Goal: Task Accomplishment & Management: Use online tool/utility

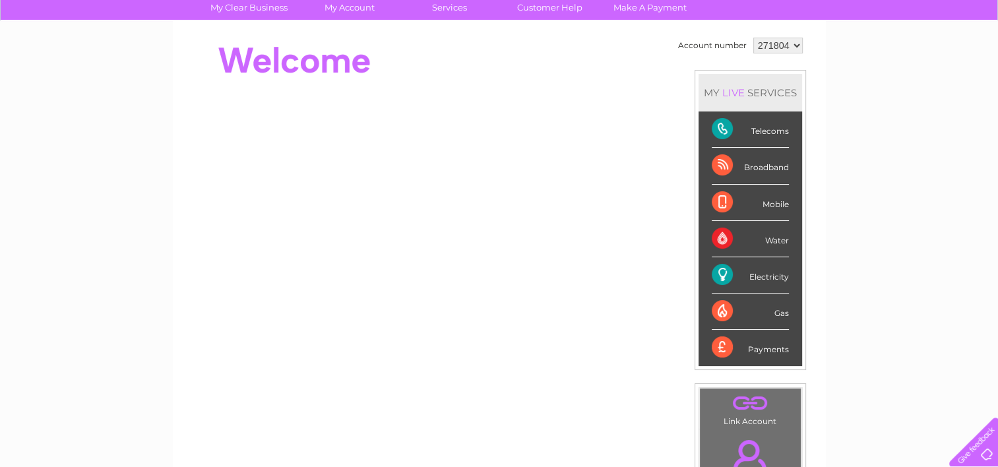
scroll to position [132, 0]
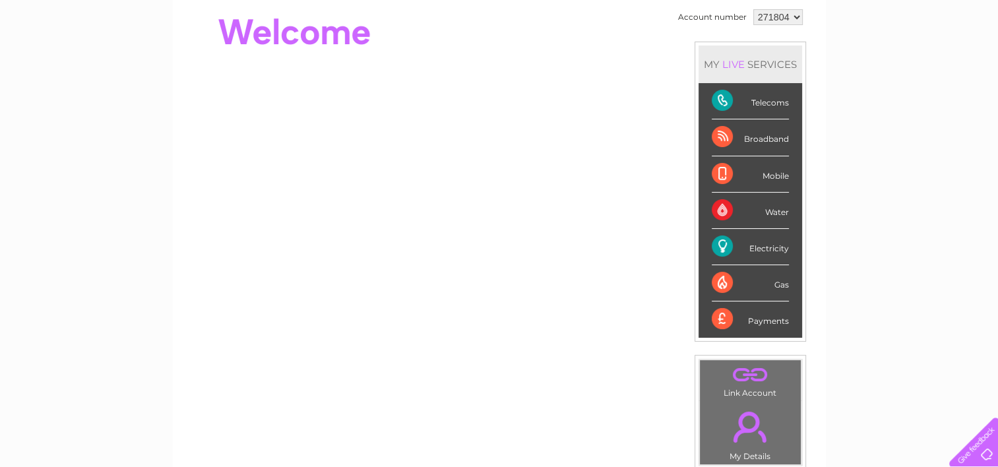
click at [773, 249] on div "Electricity" at bounding box center [750, 247] width 77 height 36
click at [716, 238] on div "Electricity" at bounding box center [750, 247] width 77 height 36
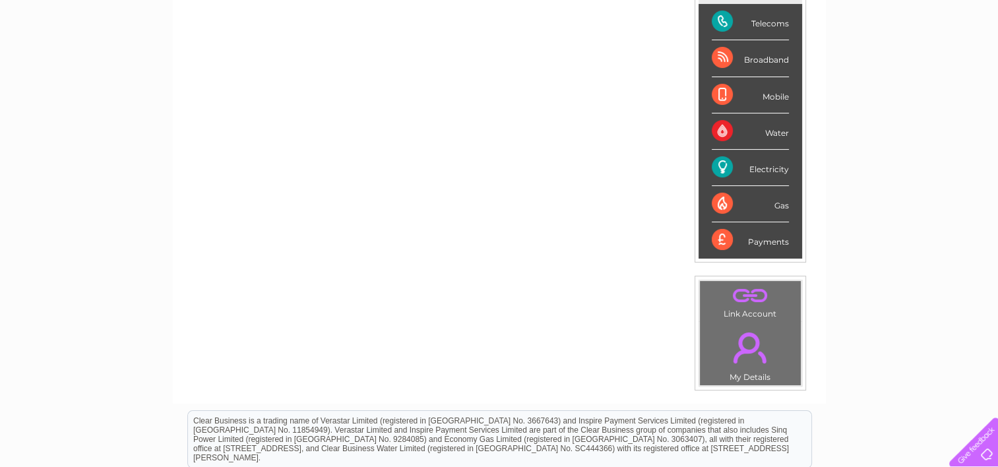
scroll to position [248, 0]
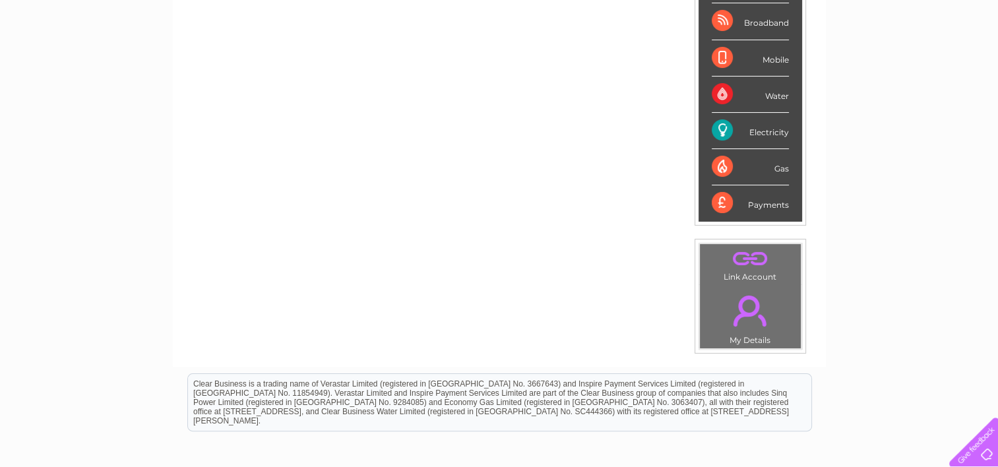
click at [731, 127] on div "Electricity" at bounding box center [750, 131] width 77 height 36
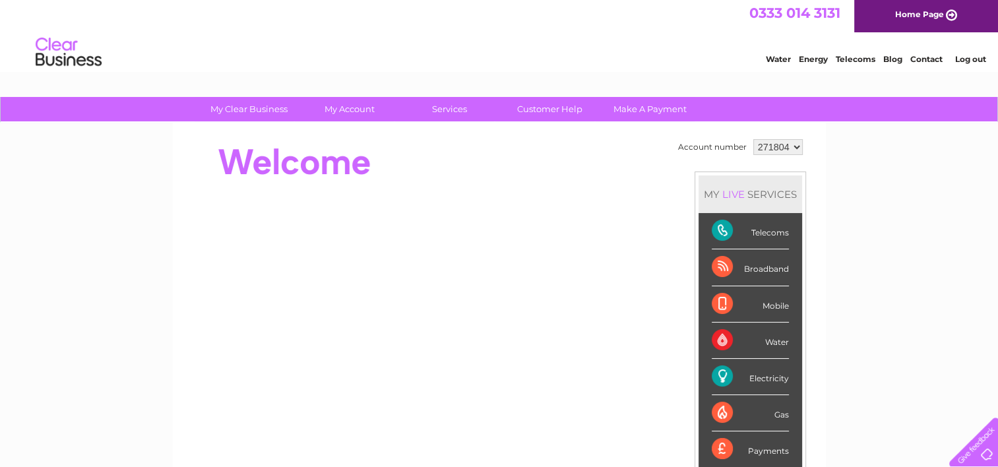
scroll to position [0, 0]
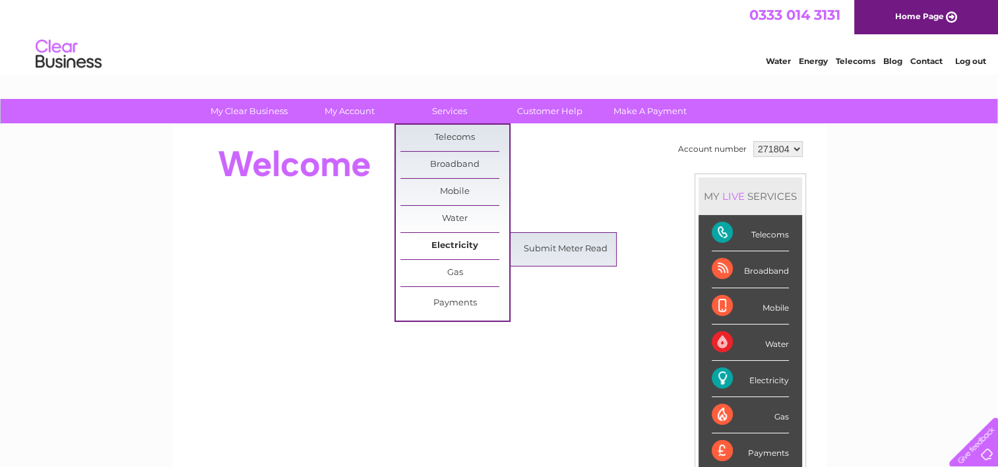
click at [453, 243] on link "Electricity" at bounding box center [454, 246] width 109 height 26
click at [539, 249] on link "Submit Meter Read" at bounding box center [565, 249] width 109 height 26
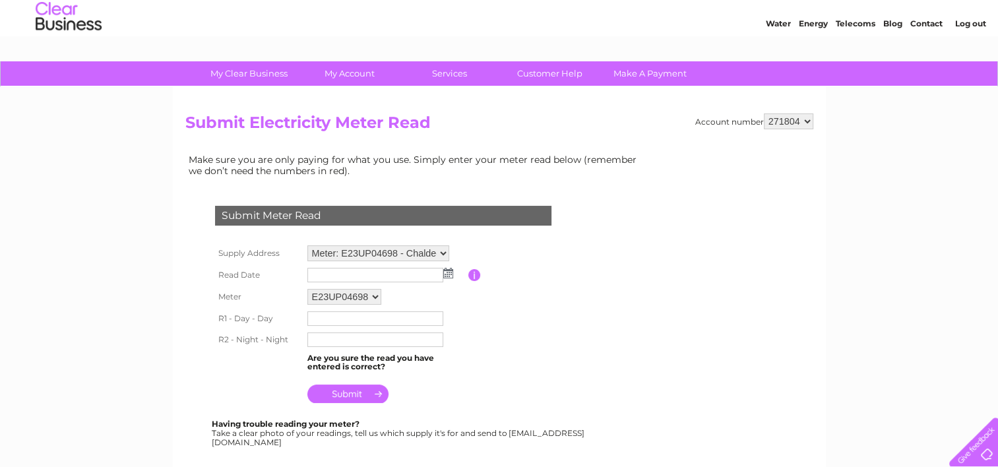
scroll to position [66, 0]
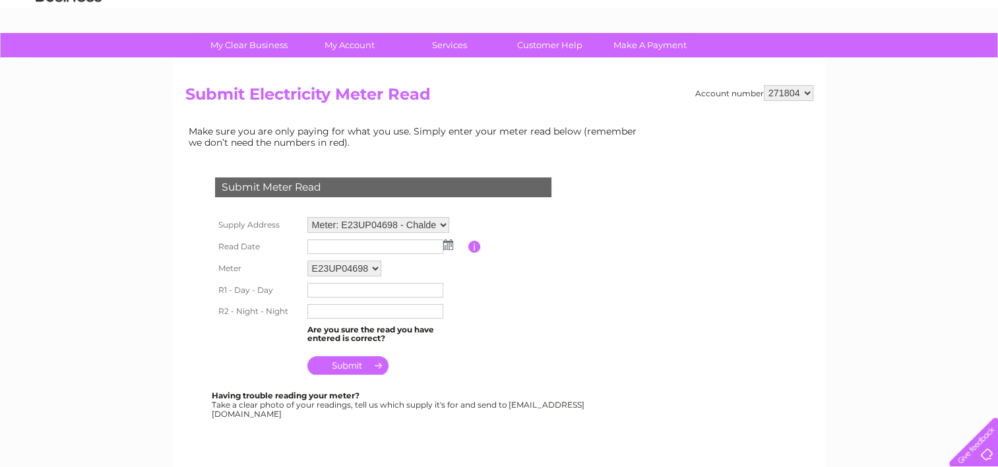
click at [448, 243] on img at bounding box center [448, 244] width 10 height 11
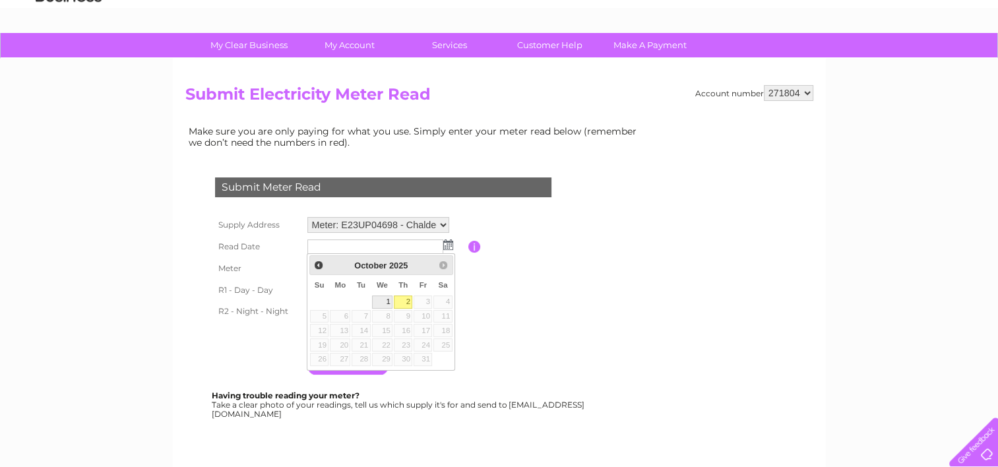
click at [385, 301] on link "1" at bounding box center [382, 301] width 21 height 13
type input "2025/10/01"
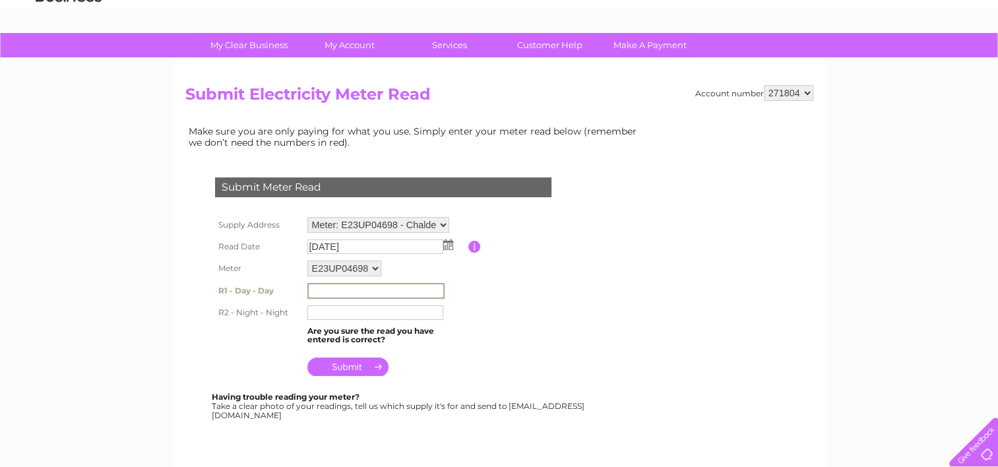
click at [318, 289] on input "text" at bounding box center [375, 291] width 137 height 16
type input "5312"
click at [319, 312] on input "text" at bounding box center [375, 312] width 137 height 16
type input "9685"
click at [335, 286] on input "5312" at bounding box center [375, 290] width 136 height 15
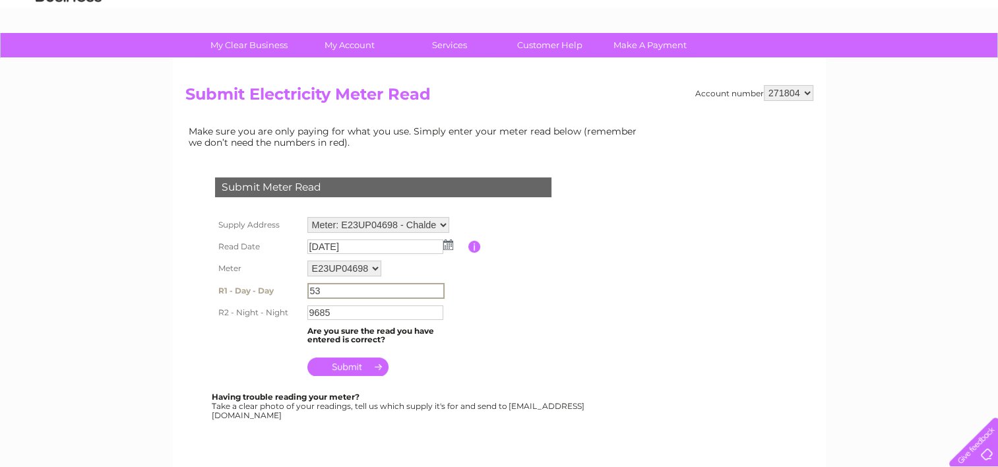
type input "5"
type input "7201"
click at [337, 313] on input "9685" at bounding box center [375, 312] width 136 height 15
type input "9"
type input "11584"
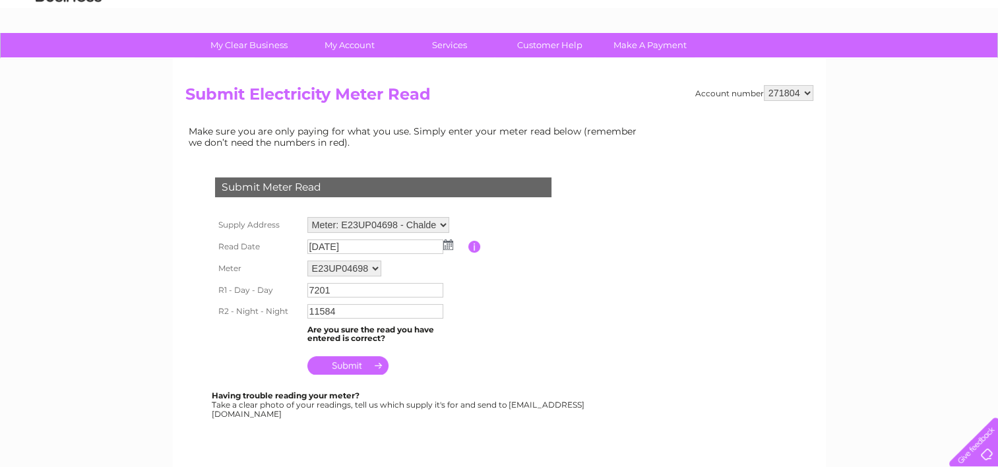
click at [349, 360] on input "submit" at bounding box center [347, 365] width 81 height 18
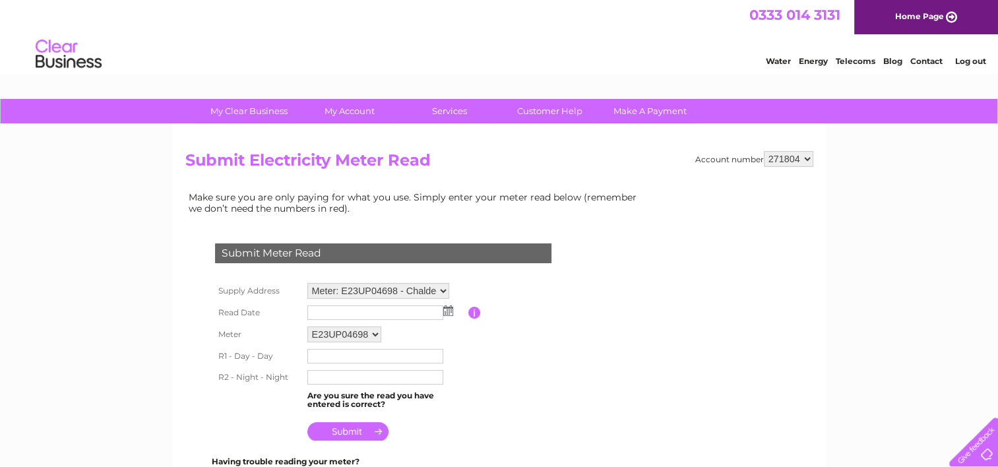
click at [367, 285] on select "Meter: E23UP04698 - Chaldecotts, Kimmeridge, Wareham, Dorset, BH20 5PD Meter: 2…" at bounding box center [378, 291] width 142 height 16
select select "132305"
click at [307, 283] on select "Meter: E23UP04698 - Chaldecotts, Kimmeridge, Wareham, Dorset, BH20 5PD Meter: 2…" at bounding box center [378, 291] width 142 height 17
click at [448, 311] on img at bounding box center [448, 310] width 10 height 11
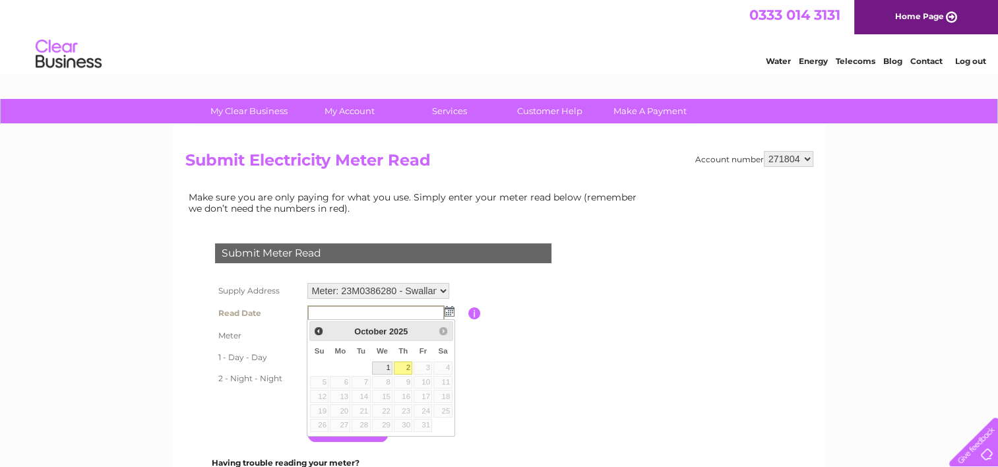
click at [384, 363] on link "1" at bounding box center [382, 367] width 21 height 13
type input "2025/10/01"
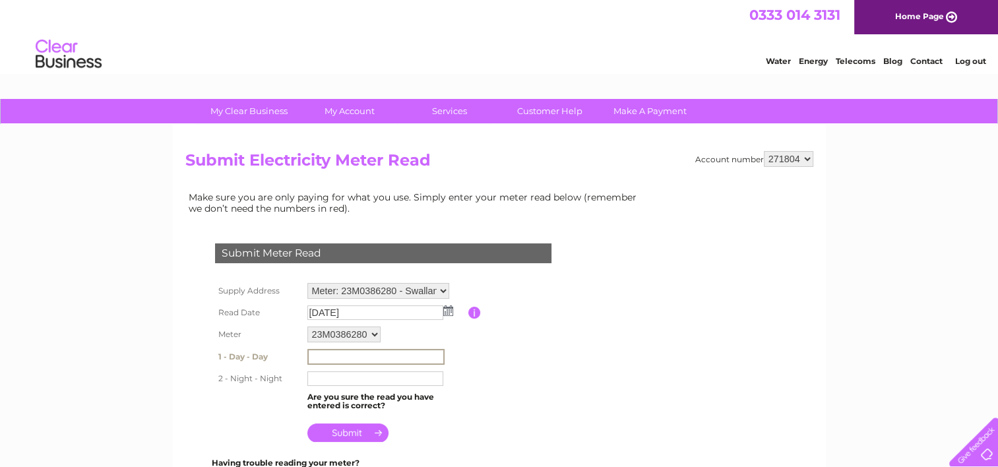
click at [313, 356] on input "text" at bounding box center [375, 357] width 137 height 16
type input "65642"
click at [317, 379] on input "text" at bounding box center [375, 378] width 137 height 16
type input "25419"
click at [361, 433] on input "submit" at bounding box center [347, 431] width 81 height 18
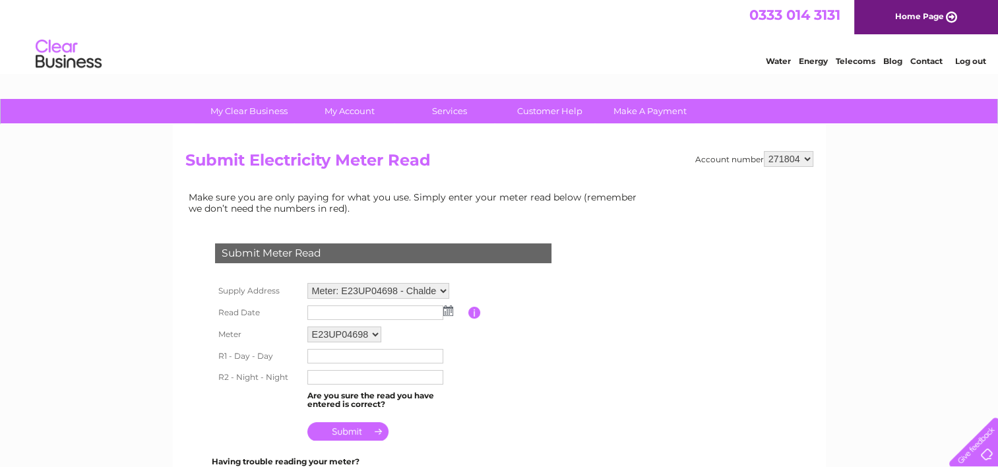
click at [385, 289] on select "Meter: E23UP04698 - Chaldecotts, Kimmeridge, [GEOGRAPHIC_DATA], [GEOGRAPHIC_DAT…" at bounding box center [378, 291] width 142 height 16
select select "132969"
click at [307, 283] on select "Meter: E23UP04698 - Chaldecotts, Kimmeridge, Wareham, Dorset, BH20 5PD Meter: 2…" at bounding box center [378, 291] width 142 height 17
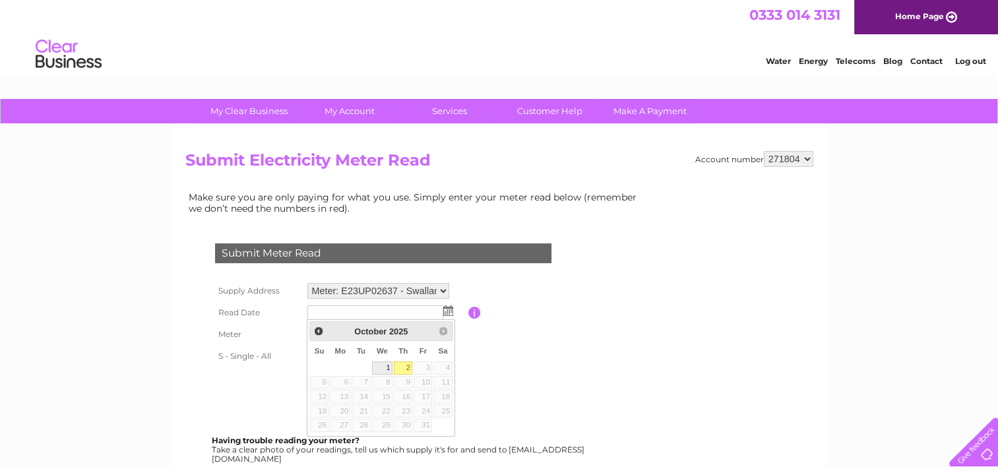
click at [382, 364] on link "1" at bounding box center [382, 367] width 21 height 13
type input "[DATE]"
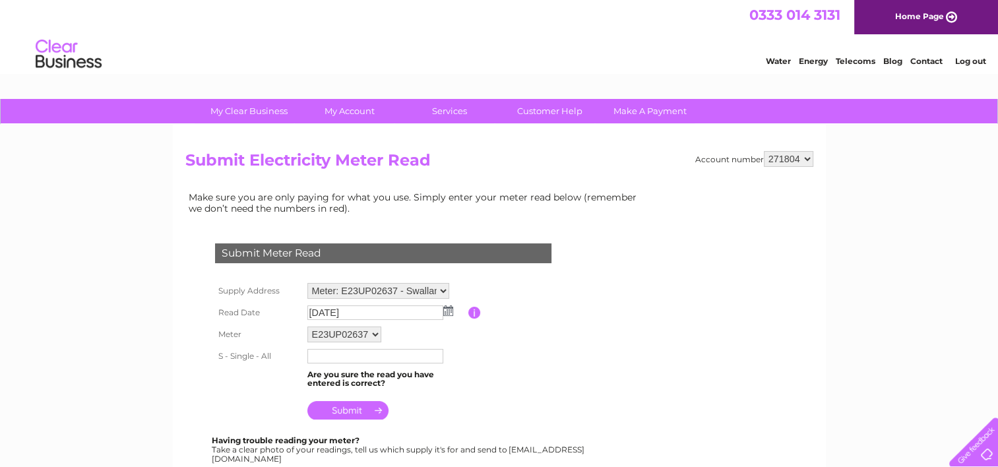
click at [313, 356] on input "text" at bounding box center [375, 356] width 136 height 15
type input "85531"
click at [354, 408] on input "submit" at bounding box center [347, 411] width 81 height 18
